Goal: Find specific page/section: Find specific page/section

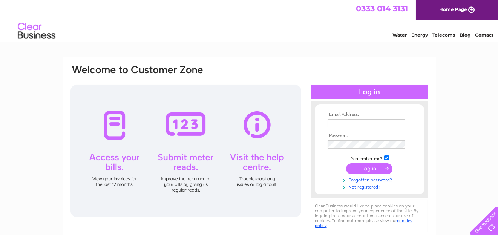
type input "jodi@edinburghsashwindows.co.uk"
click at [368, 168] on input "submit" at bounding box center [369, 168] width 46 height 11
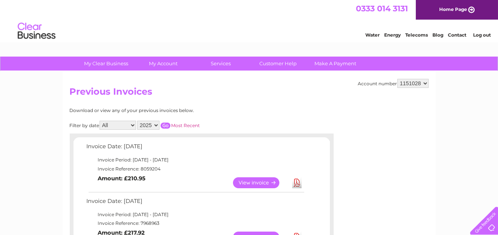
click at [457, 34] on link "Contact" at bounding box center [457, 35] width 18 height 6
click at [259, 180] on link "View" at bounding box center [260, 182] width 55 height 11
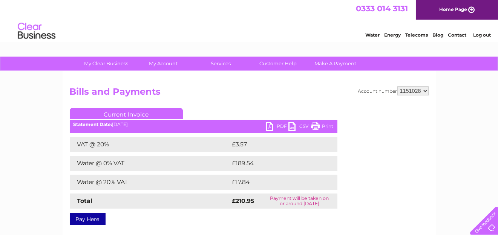
click at [278, 124] on link "PDF" at bounding box center [277, 127] width 23 height 11
click at [457, 34] on link "Contact" at bounding box center [457, 35] width 18 height 6
